Goal: Navigation & Orientation: Find specific page/section

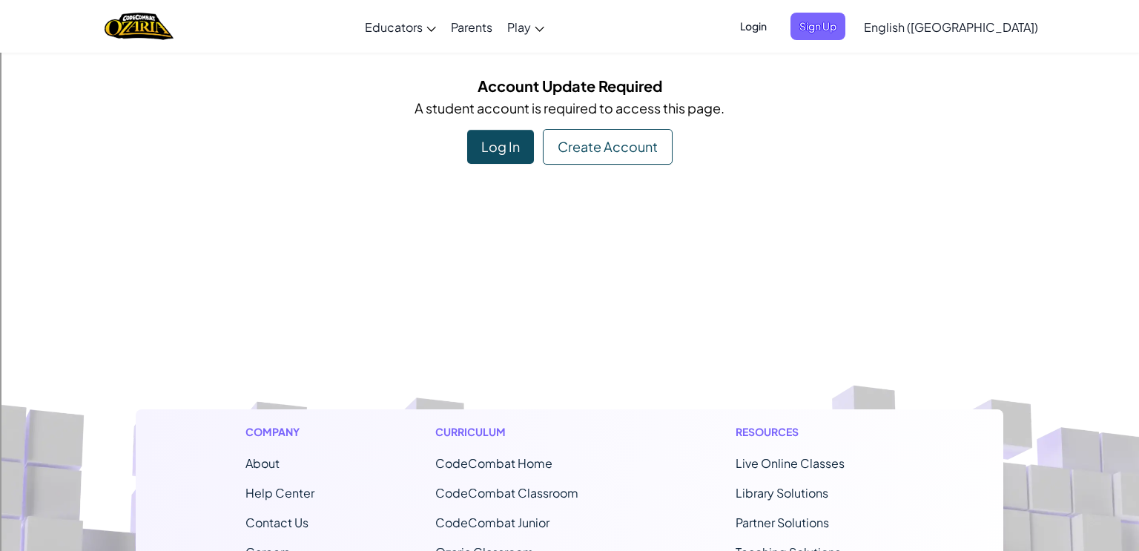
click at [775, 27] on span "Login" at bounding box center [753, 26] width 44 height 27
